Goal: Information Seeking & Learning: Check status

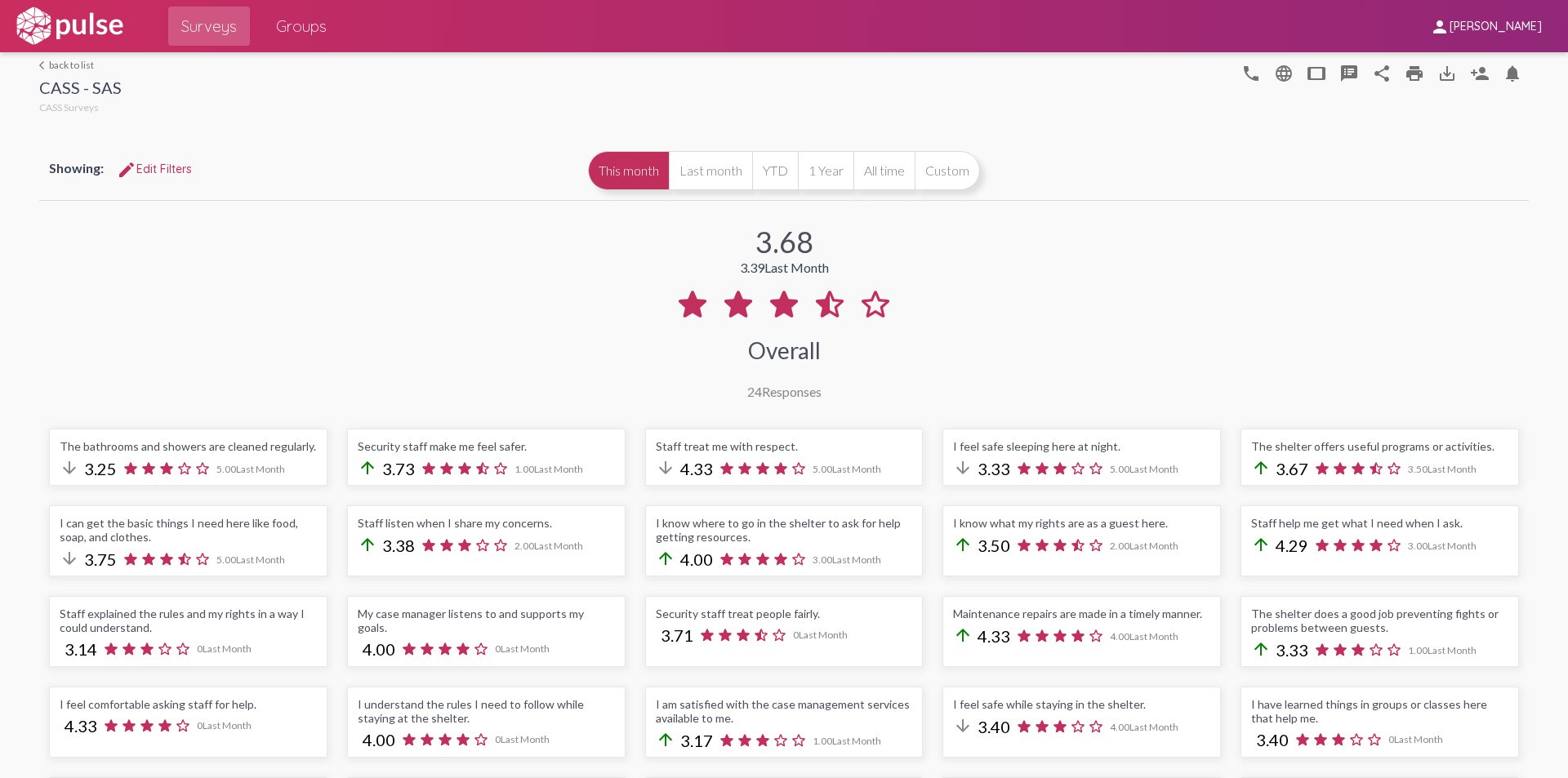
scroll to position [245, 0]
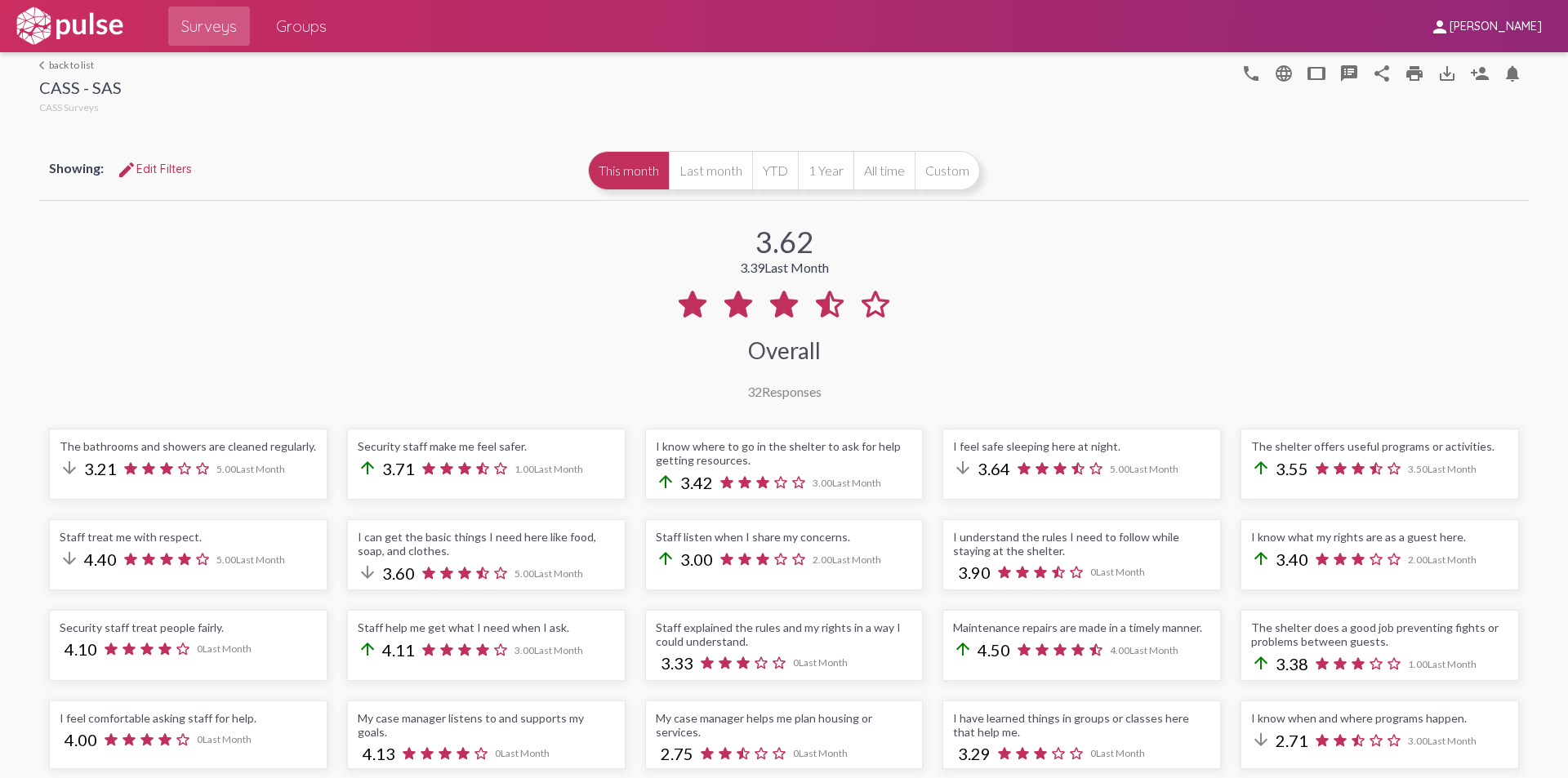
click at [540, 248] on div "3.62 3.39 Last Month Overall 32 Responses" at bounding box center [783, 302] width 1489 height 195
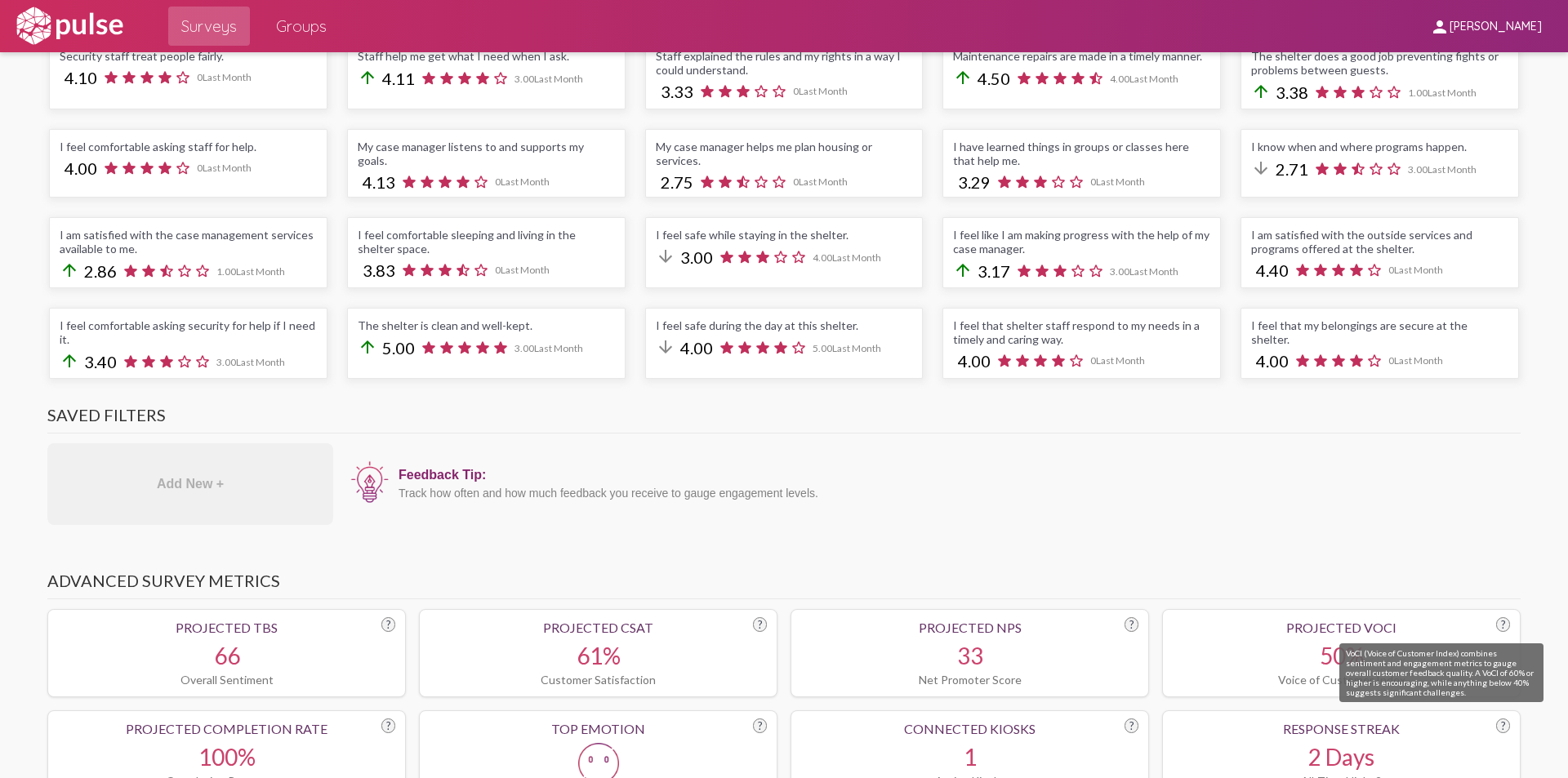
click at [1499, 625] on div "?" at bounding box center [1502, 624] width 14 height 14
click at [1442, 647] on div "50%" at bounding box center [1340, 655] width 337 height 28
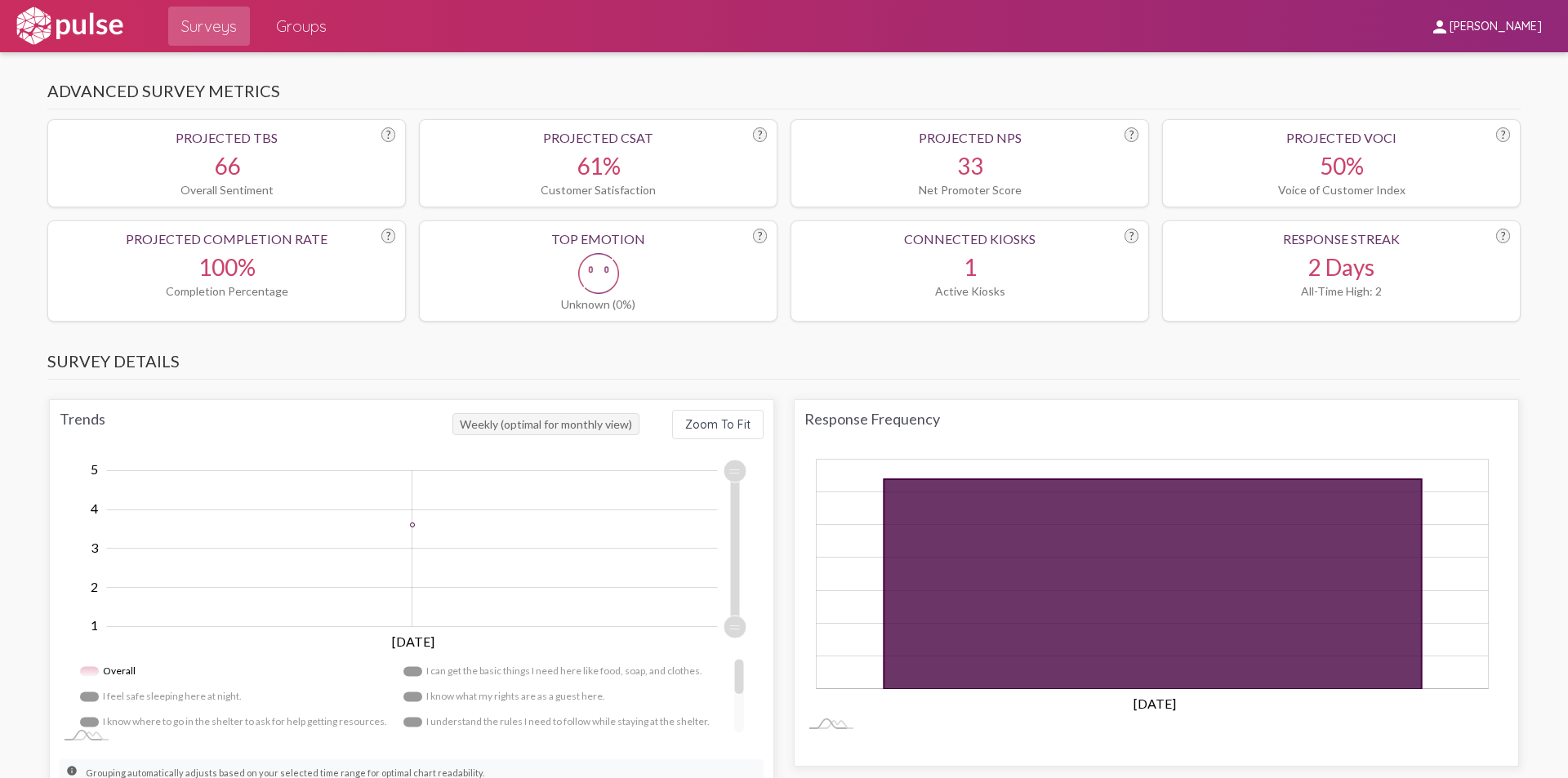
scroll to position [736, 0]
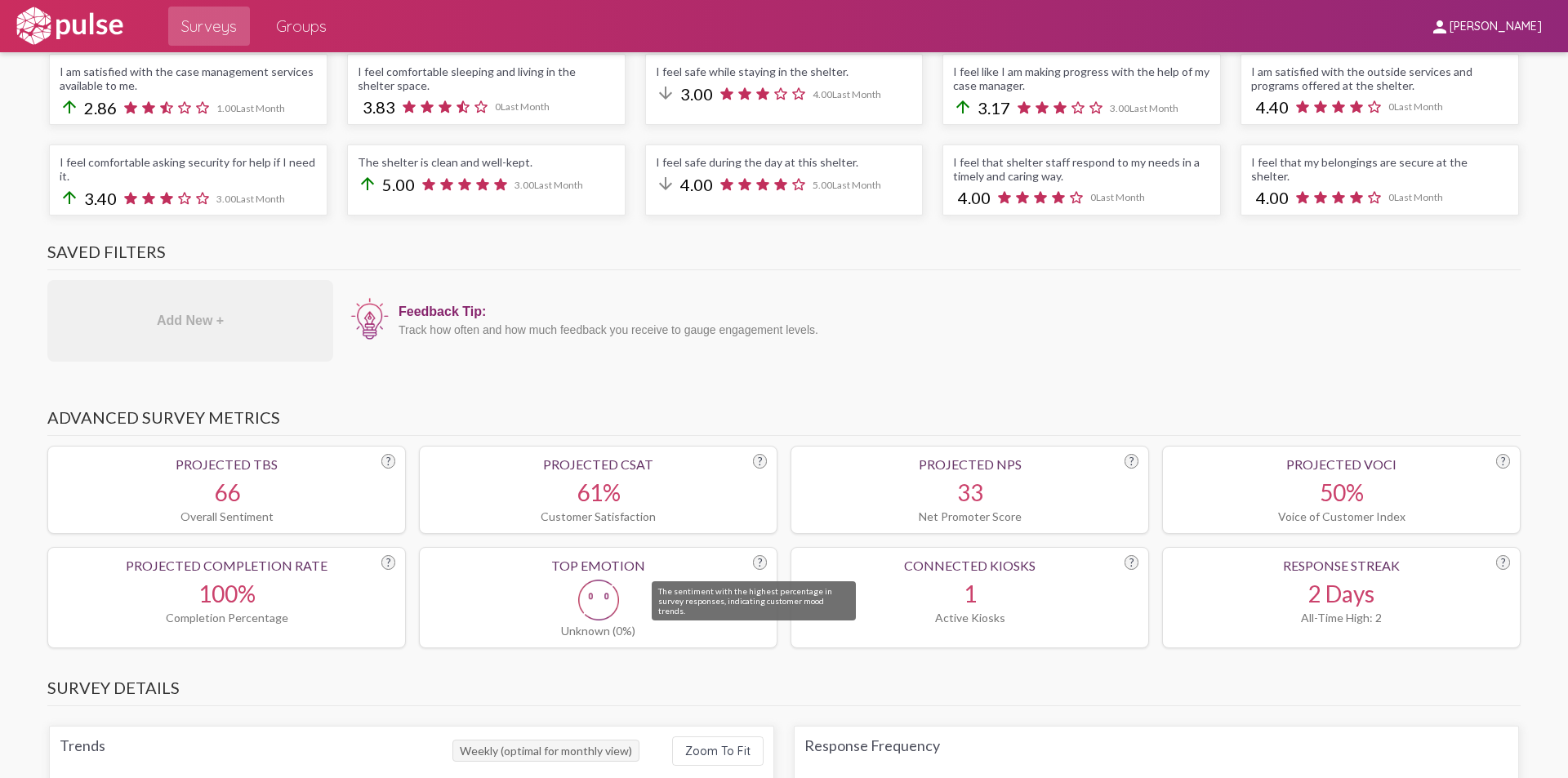
click at [760, 560] on div "?" at bounding box center [759, 563] width 14 height 14
